Goal: Navigation & Orientation: Find specific page/section

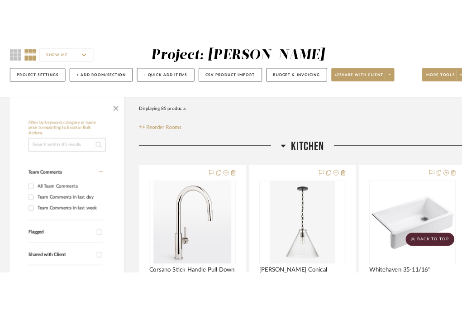
scroll to position [62, 0]
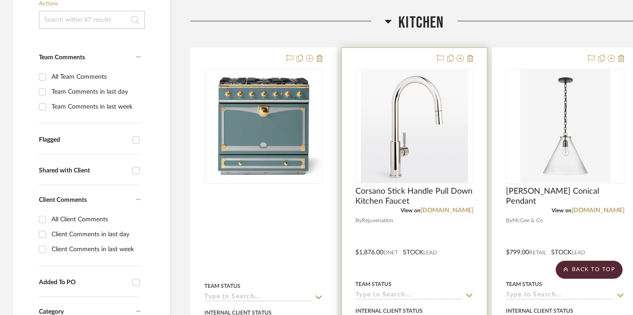
scroll to position [202, 0]
